Goal: Answer question/provide support: Share knowledge or assist other users

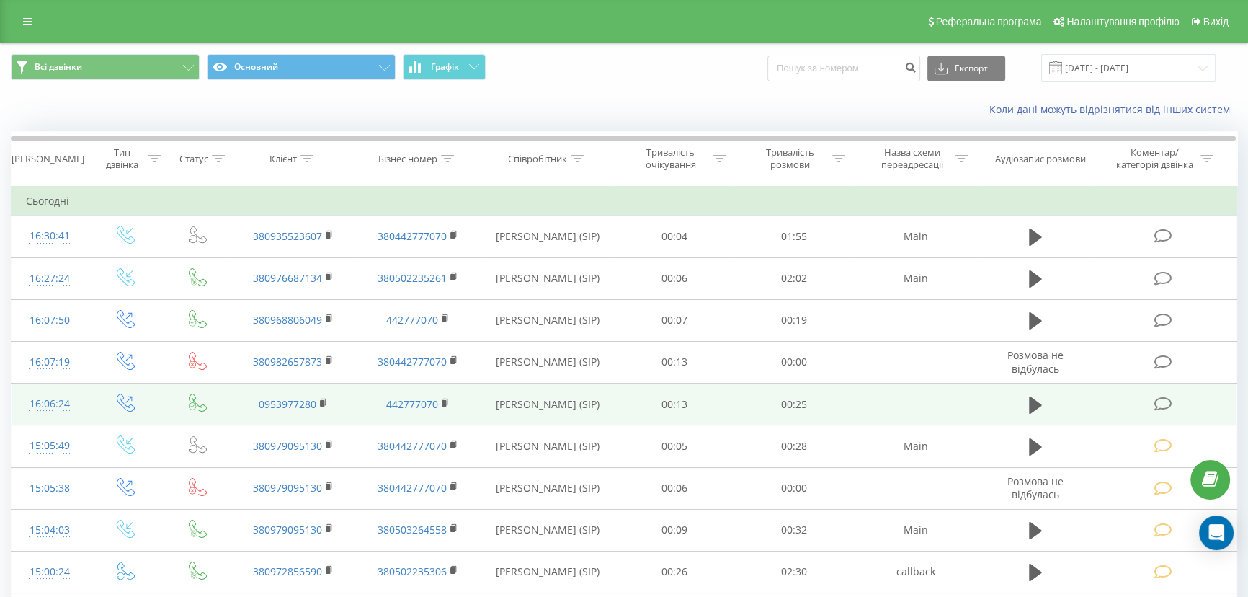
click at [1163, 400] on icon at bounding box center [1163, 403] width 18 height 15
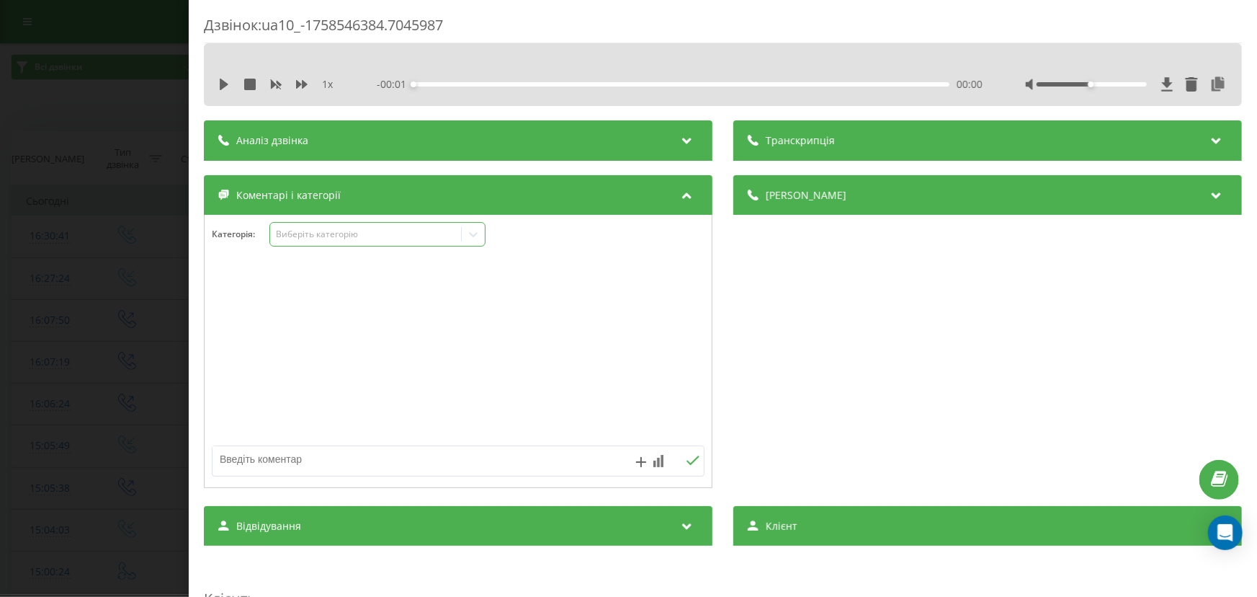
click at [311, 238] on div "Виберіть категорію" at bounding box center [365, 234] width 180 height 12
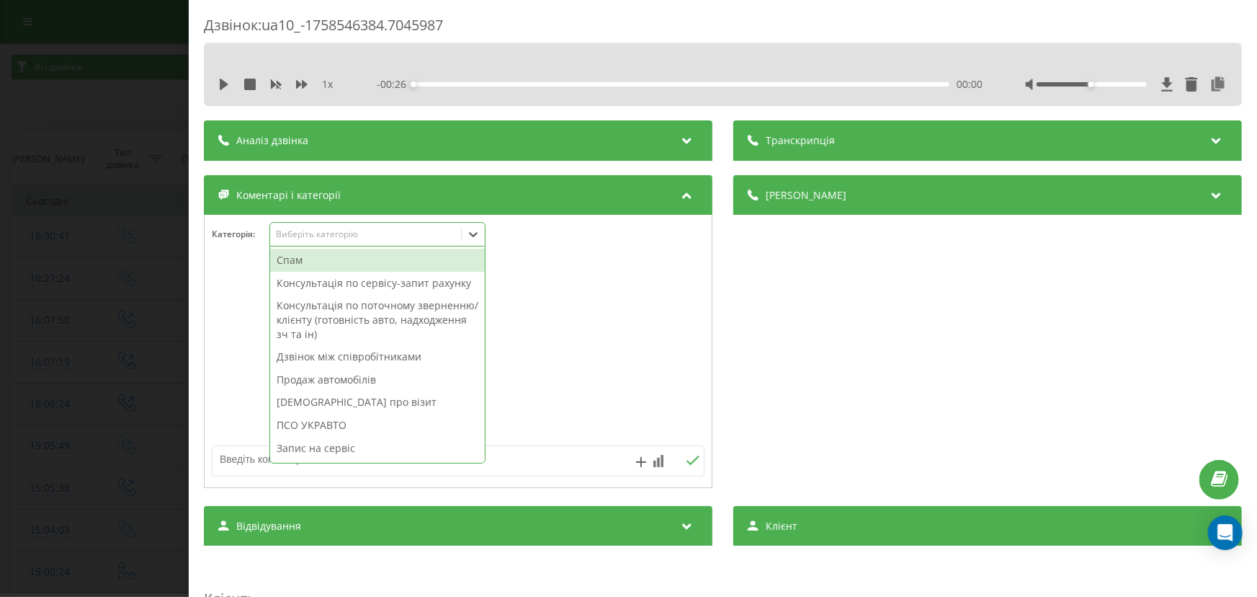
click at [331, 419] on div "ПСО УКРАВТО" at bounding box center [377, 425] width 215 height 23
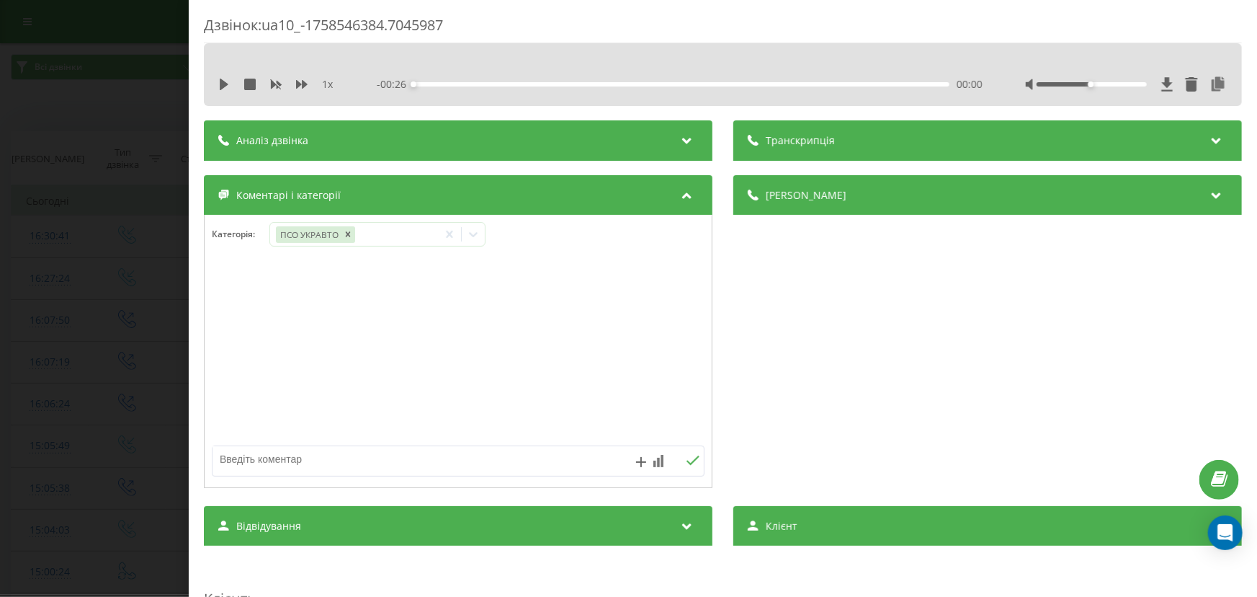
click at [128, 378] on div "Дзвінок : ua10_-1758546384.7045987 1 x - 00:26 00:00 00:00 Транскрипція Для AI-…" at bounding box center [628, 298] width 1257 height 597
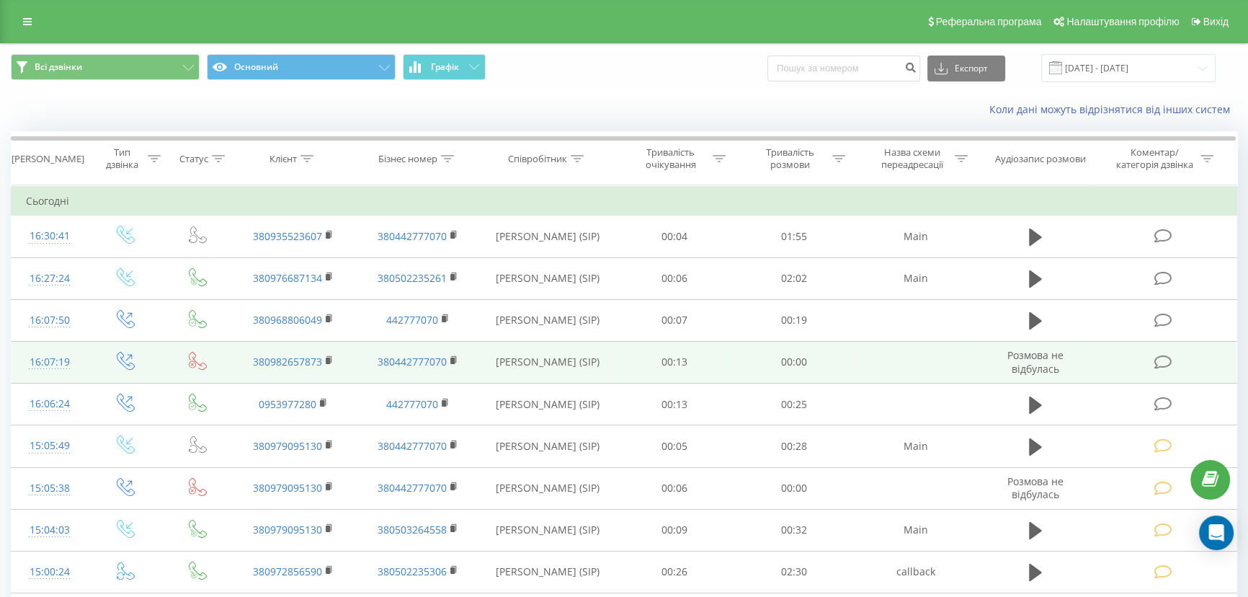
click at [1170, 360] on icon at bounding box center [1163, 362] width 18 height 15
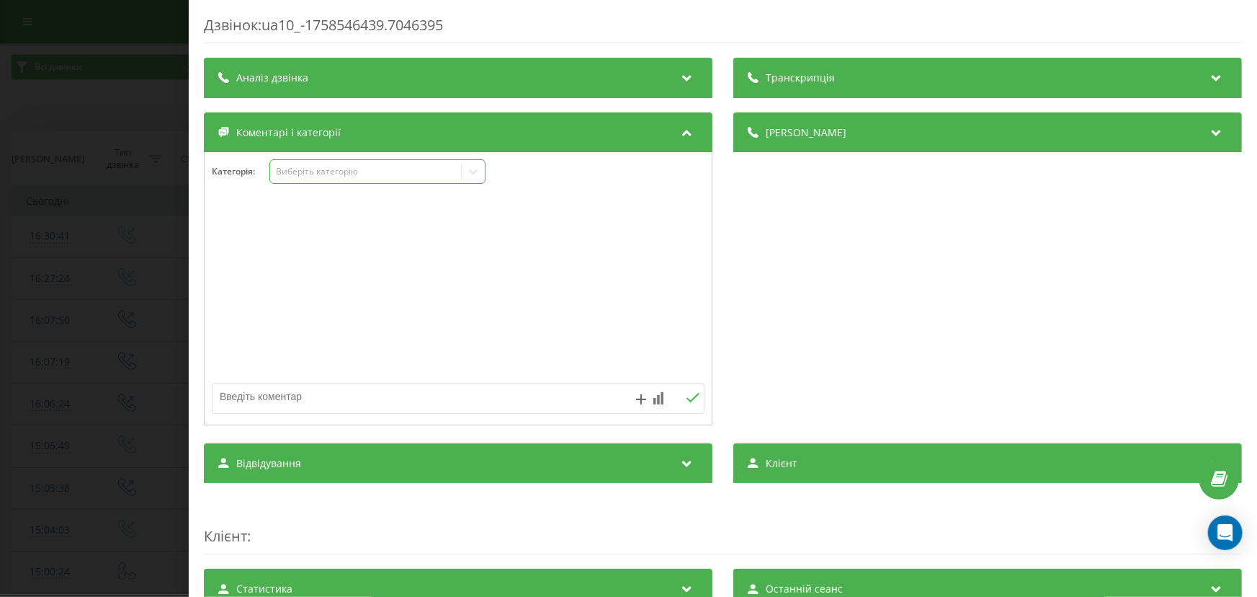
click at [329, 179] on div "Виберіть категорію" at bounding box center [365, 172] width 191 height 14
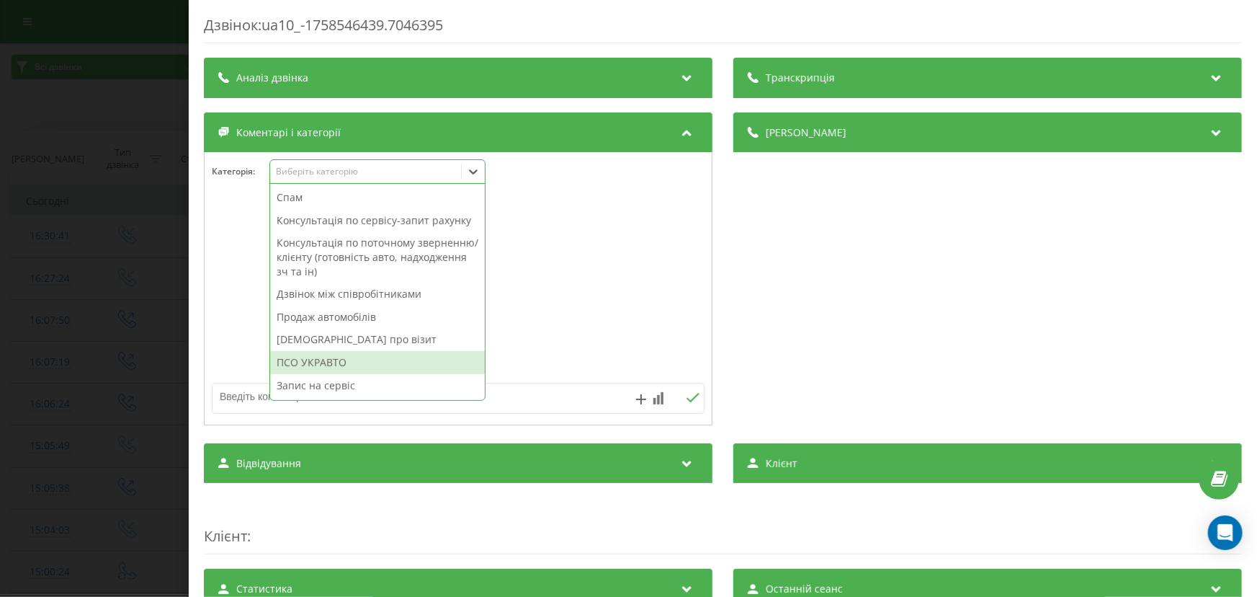
click at [326, 364] on div "ПСО УКРАВТО" at bounding box center [377, 362] width 215 height 23
click at [82, 310] on div "Дзвінок : ua10_-1758546439.7046395 Транскрипція Для AI-аналізу майбутніх дзвінк…" at bounding box center [628, 298] width 1257 height 597
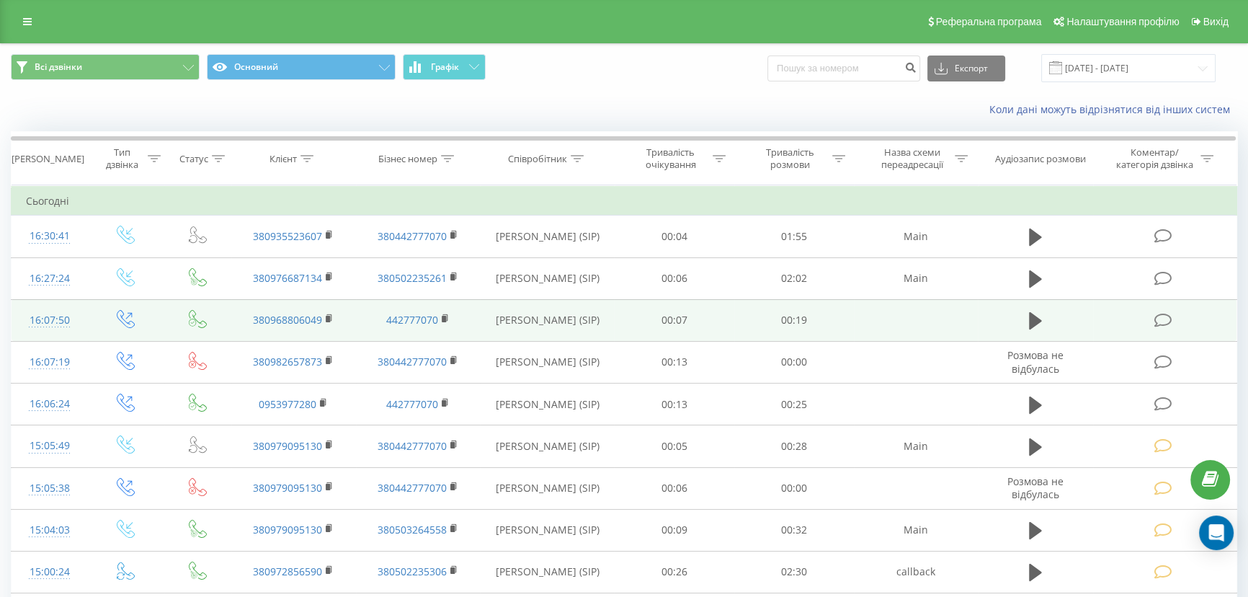
click at [1163, 319] on icon at bounding box center [1163, 320] width 18 height 15
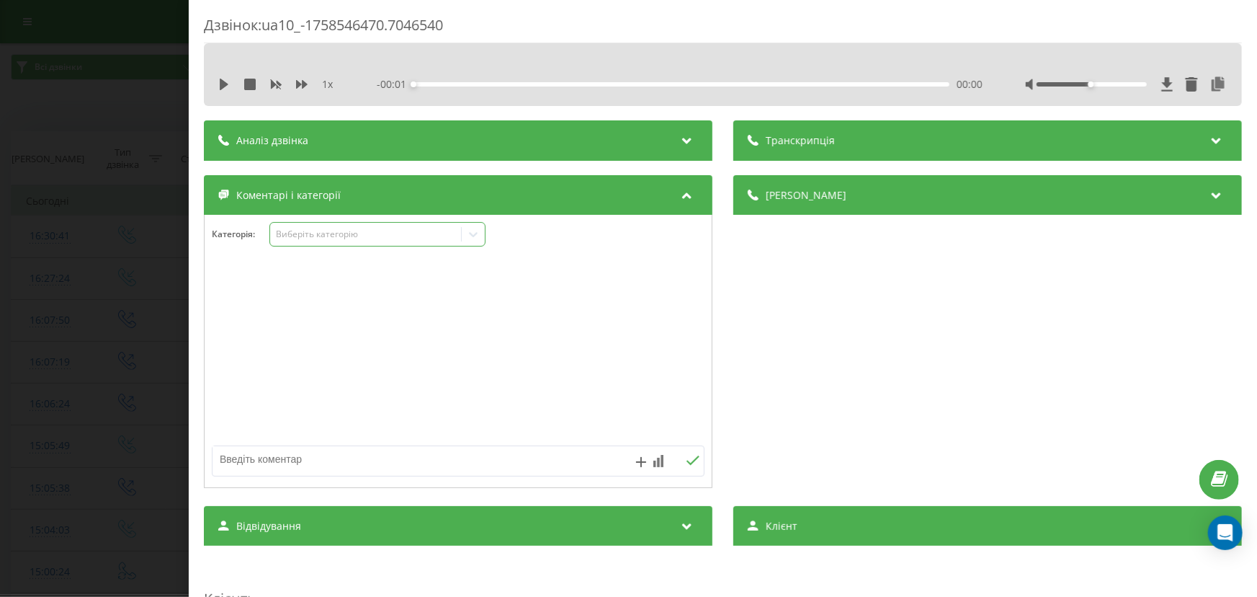
click at [343, 233] on div "Виберіть категорію" at bounding box center [365, 234] width 180 height 12
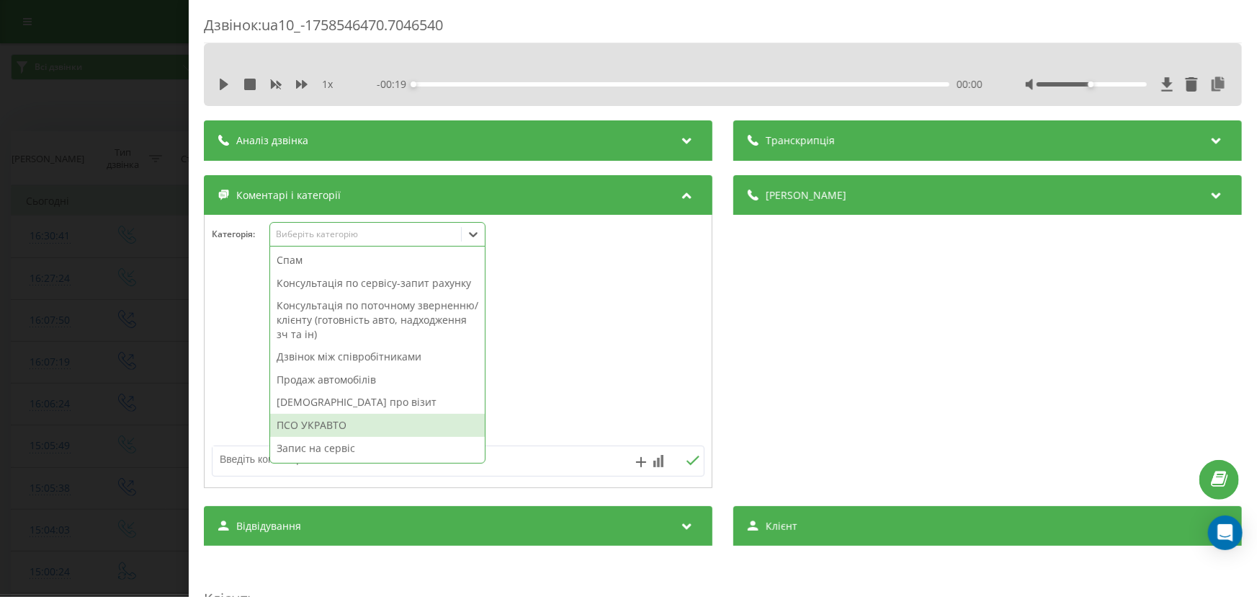
click at [349, 421] on div "ПСО УКРАВТО" at bounding box center [377, 425] width 215 height 23
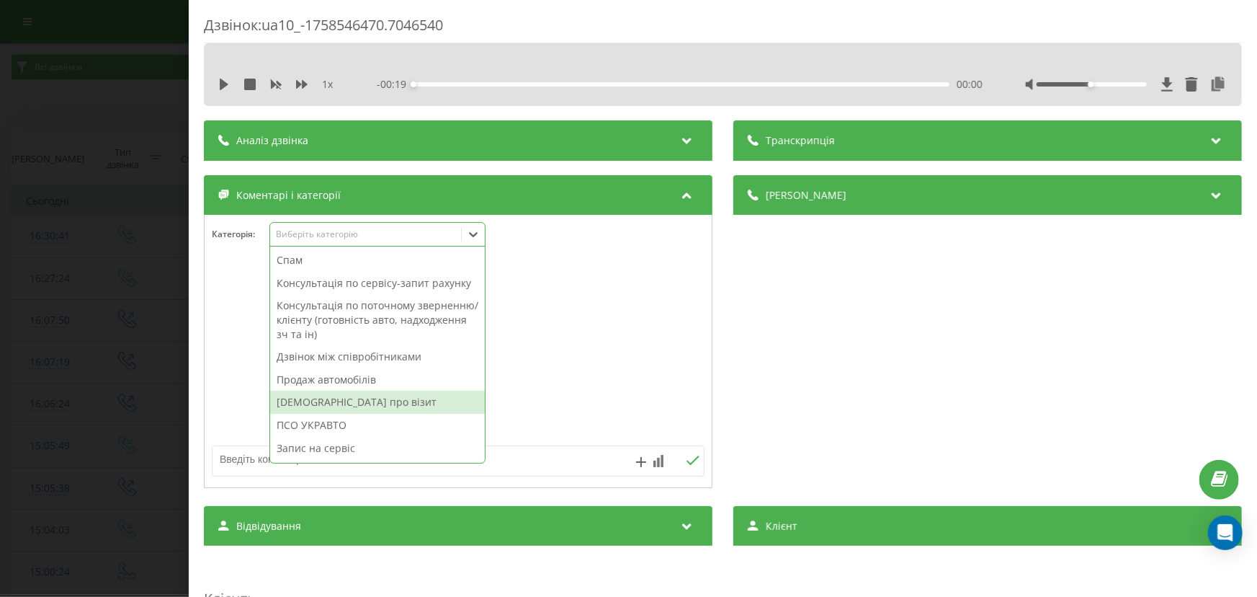
click at [90, 336] on div "Дзвінок : ua10_-1758546470.7046540 1 x - 00:19 00:00 00:00 Транскрипція Для AI-…" at bounding box center [628, 298] width 1257 height 597
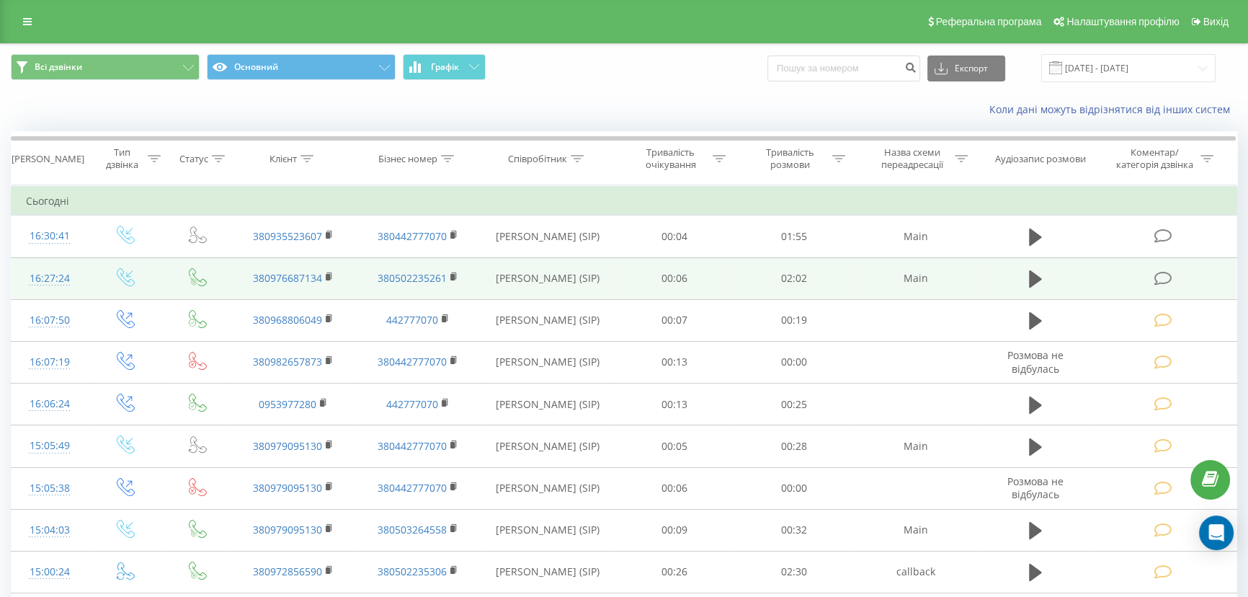
click at [1160, 274] on icon at bounding box center [1163, 278] width 18 height 15
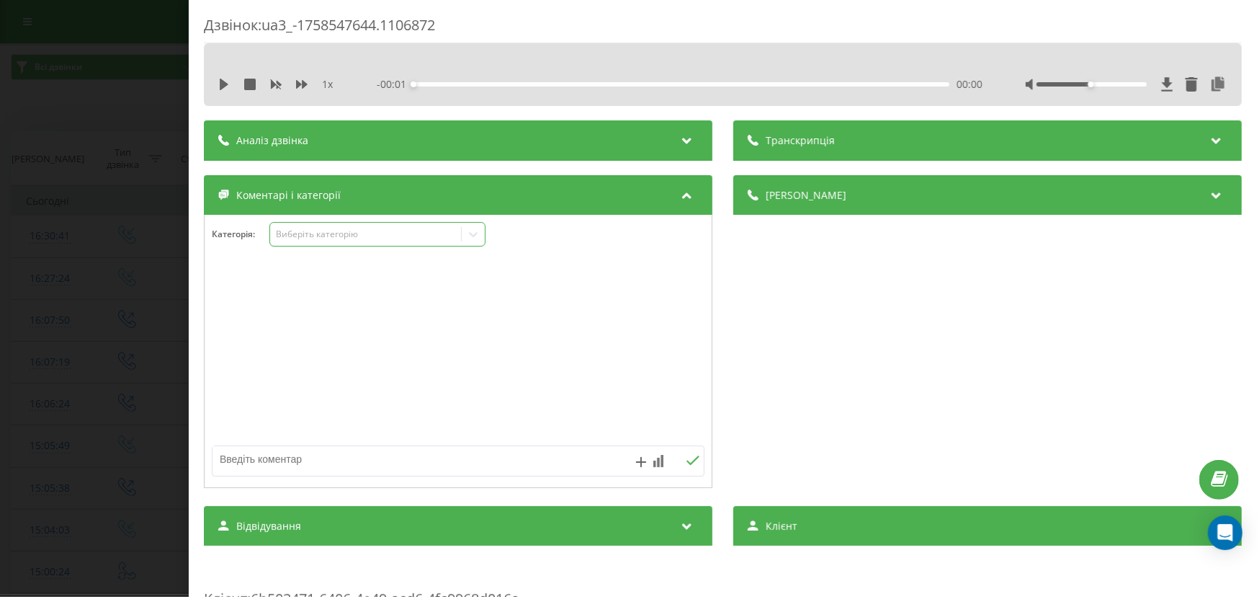
click at [324, 232] on div "Виберіть категорію" at bounding box center [365, 234] width 180 height 12
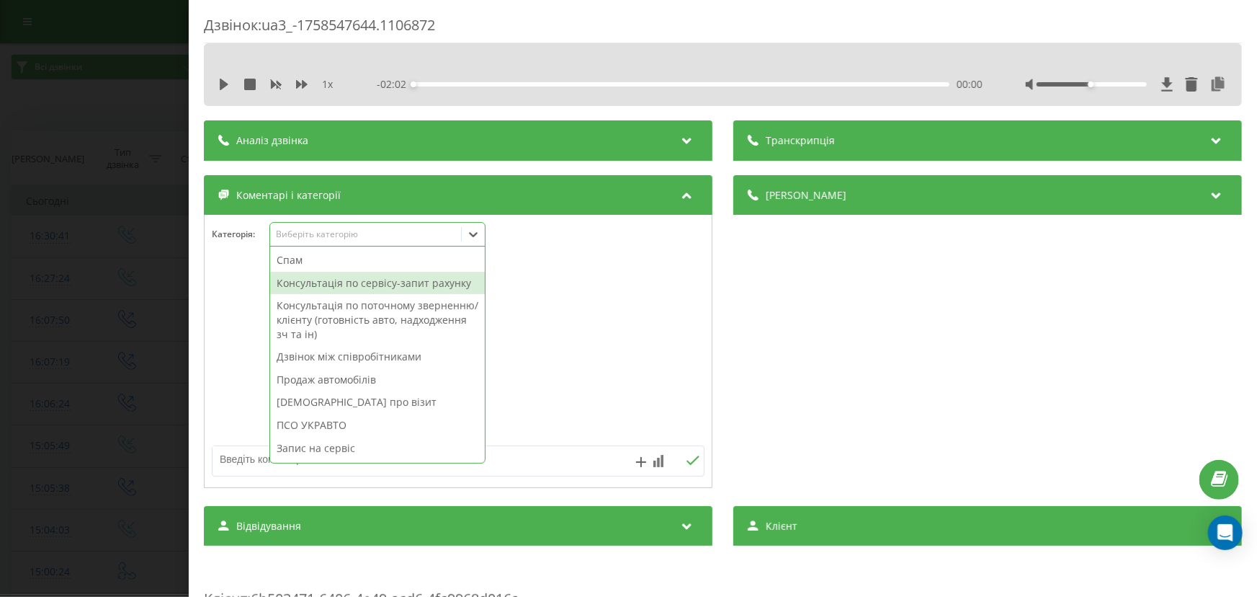
click at [331, 280] on div "Консультація по сервісу-запит рахунку" at bounding box center [377, 283] width 215 height 23
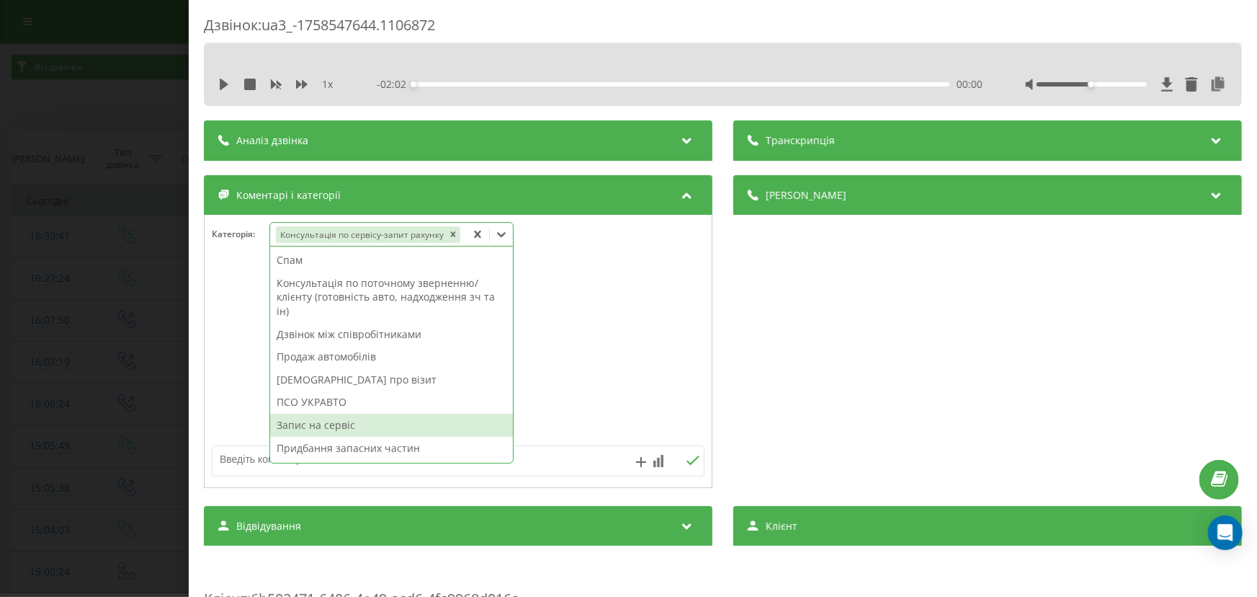
click at [331, 427] on div "Запис на сервіс" at bounding box center [391, 425] width 243 height 23
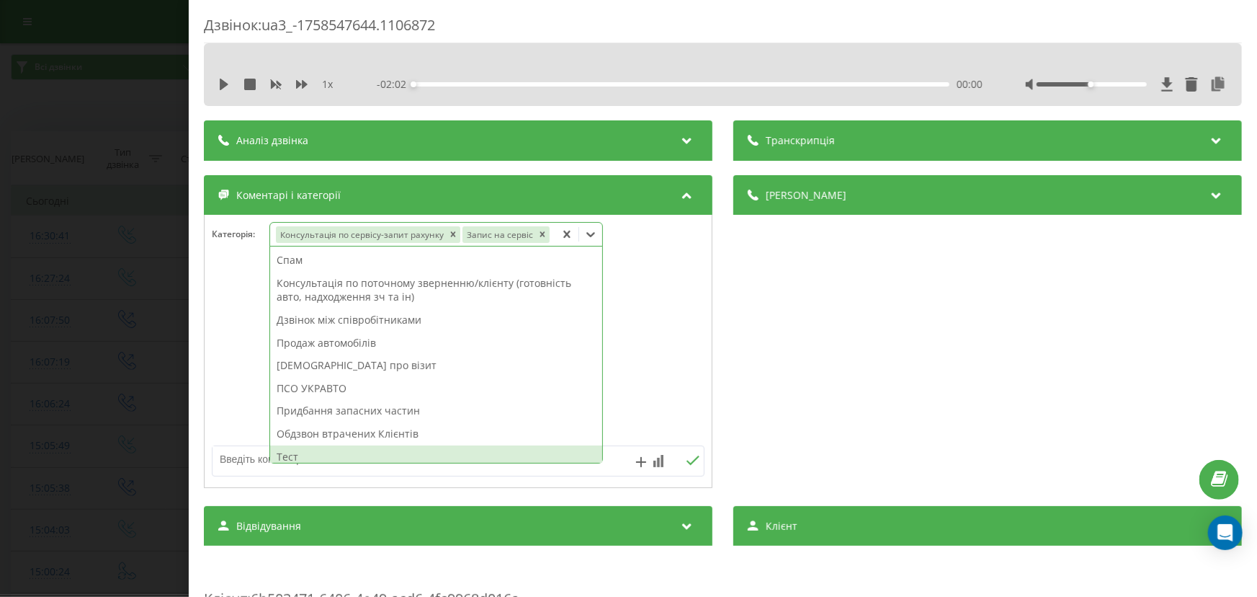
click at [248, 458] on textarea at bounding box center [409, 459] width 393 height 26
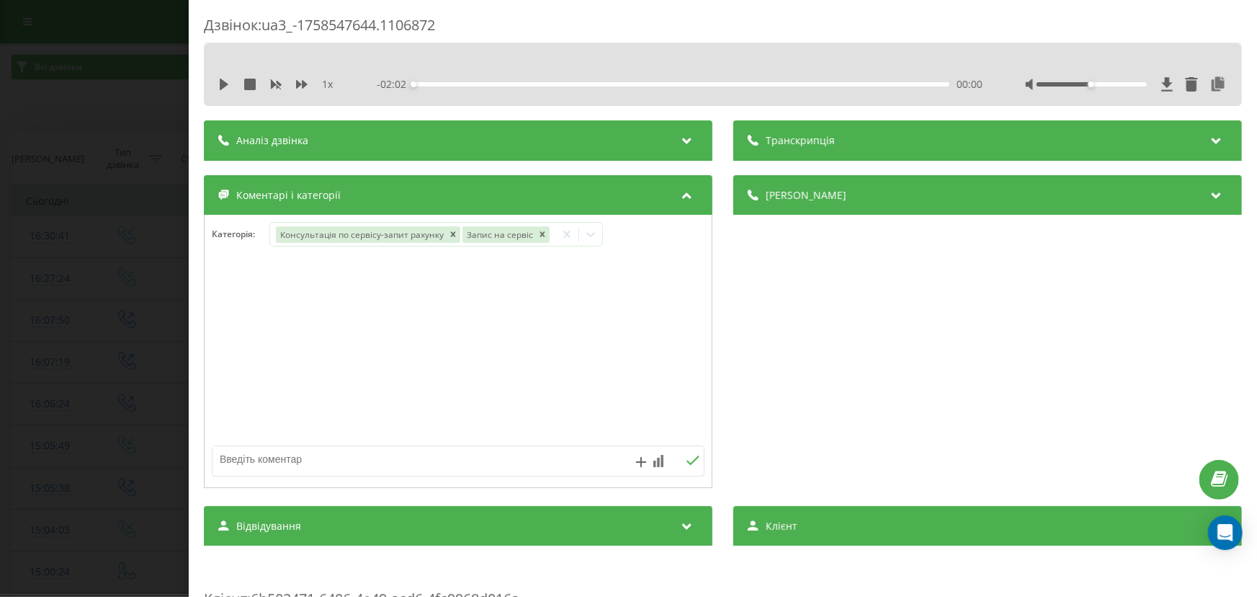
paste textarea "Кл –Бондарєв Олександр Васильович № -380976687134 А\м –MASTER № КА3057КН VIN VF…"
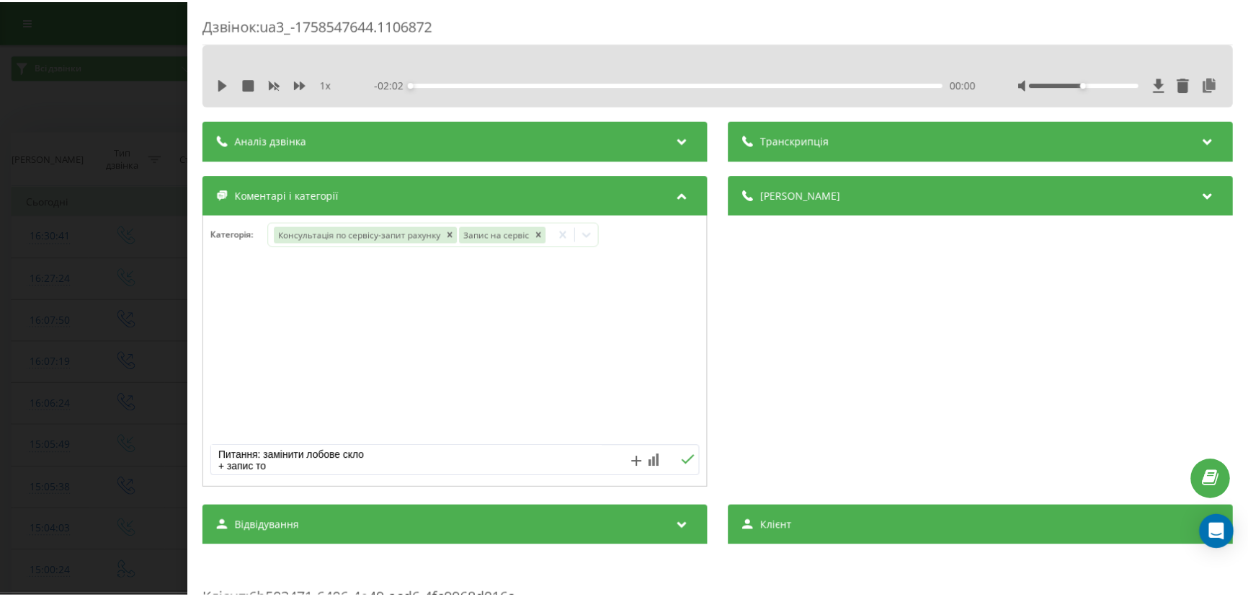
scroll to position [81, 0]
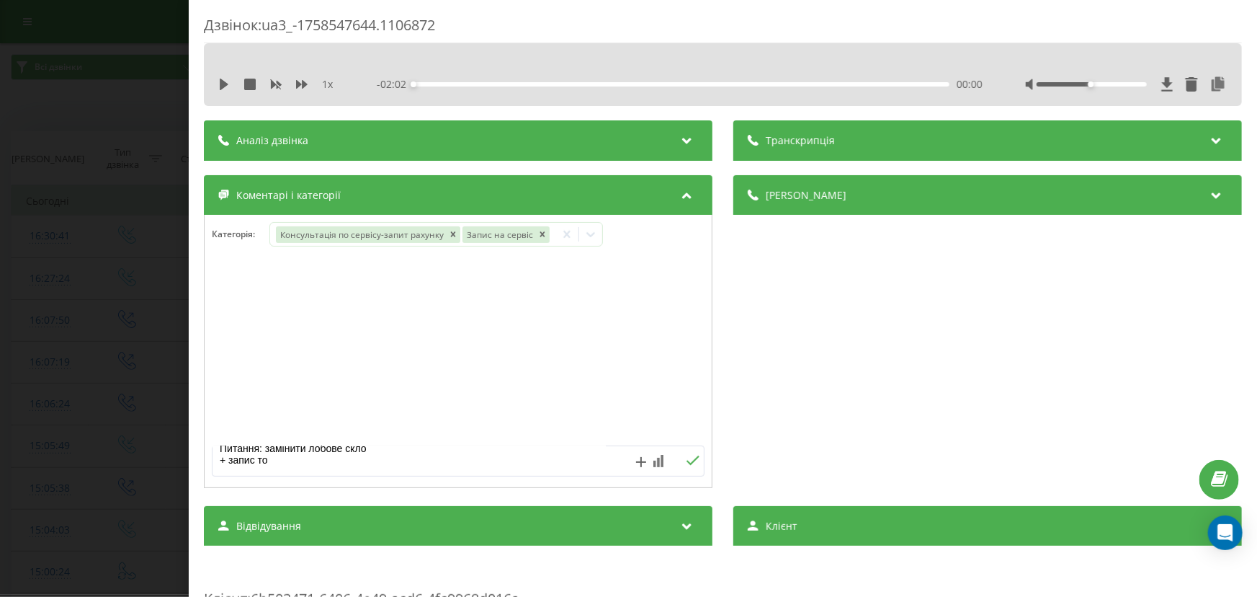
click at [295, 463] on textarea "Кл –Бондарєв Олександр Васильович № -380976687134 А\м –MASTER № КА3057КН VIN VF…" at bounding box center [409, 459] width 393 height 26
type textarea "Кл –Бондарєв Олександр Васильович № -380976687134 А\м –MASTER № КА3057КН VIN VF…"
click at [693, 466] on button at bounding box center [693, 461] width 22 height 12
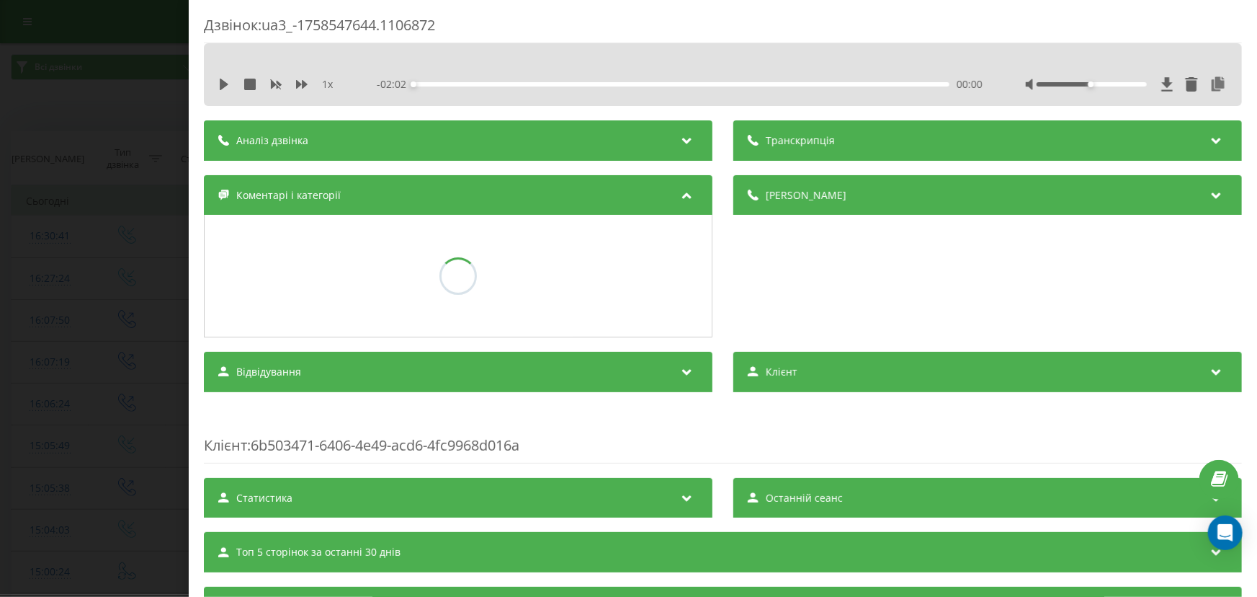
click at [46, 262] on div "Дзвінок : ua3_-1758547644.1106872 1 x - 02:02 00:00 00:00 Транскрипція Для AI-а…" at bounding box center [628, 298] width 1257 height 597
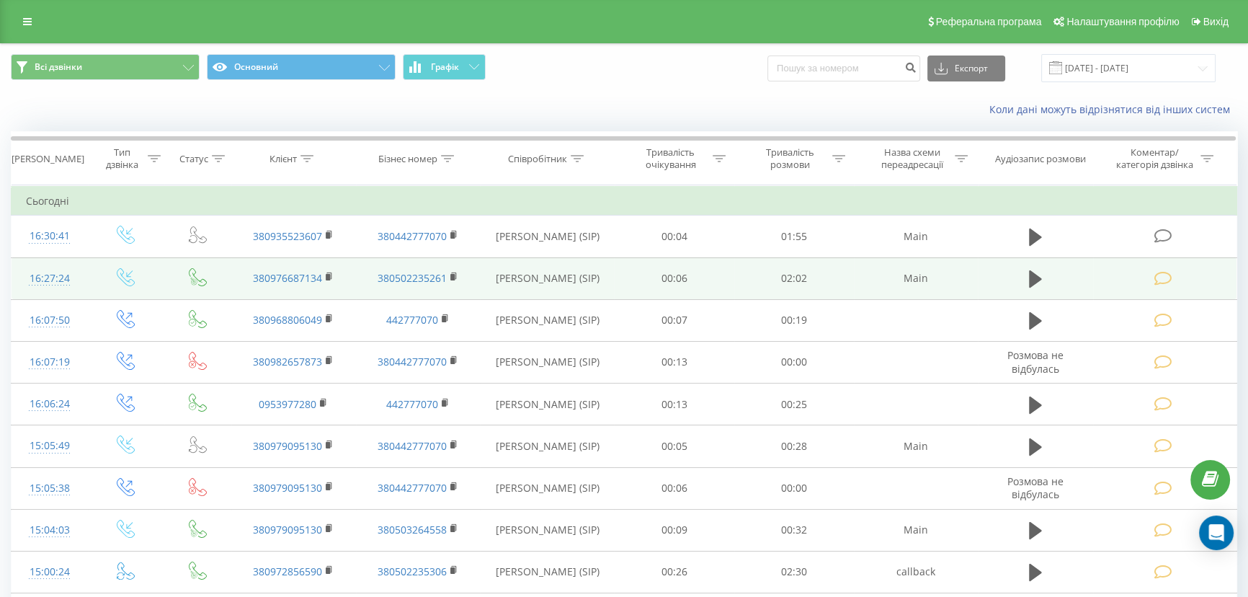
click at [1167, 274] on icon at bounding box center [1163, 278] width 18 height 15
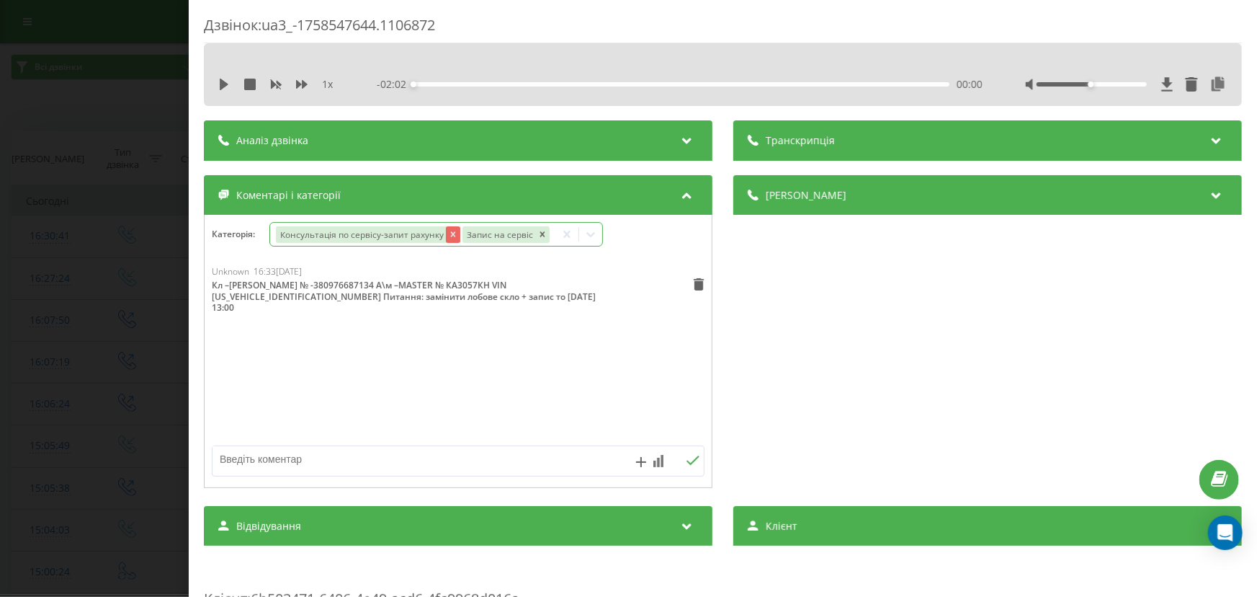
click at [447, 237] on icon "Remove Консультація по сервісу-запит рахунку" at bounding box center [452, 234] width 10 height 10
click at [464, 238] on div at bounding box center [473, 234] width 23 height 23
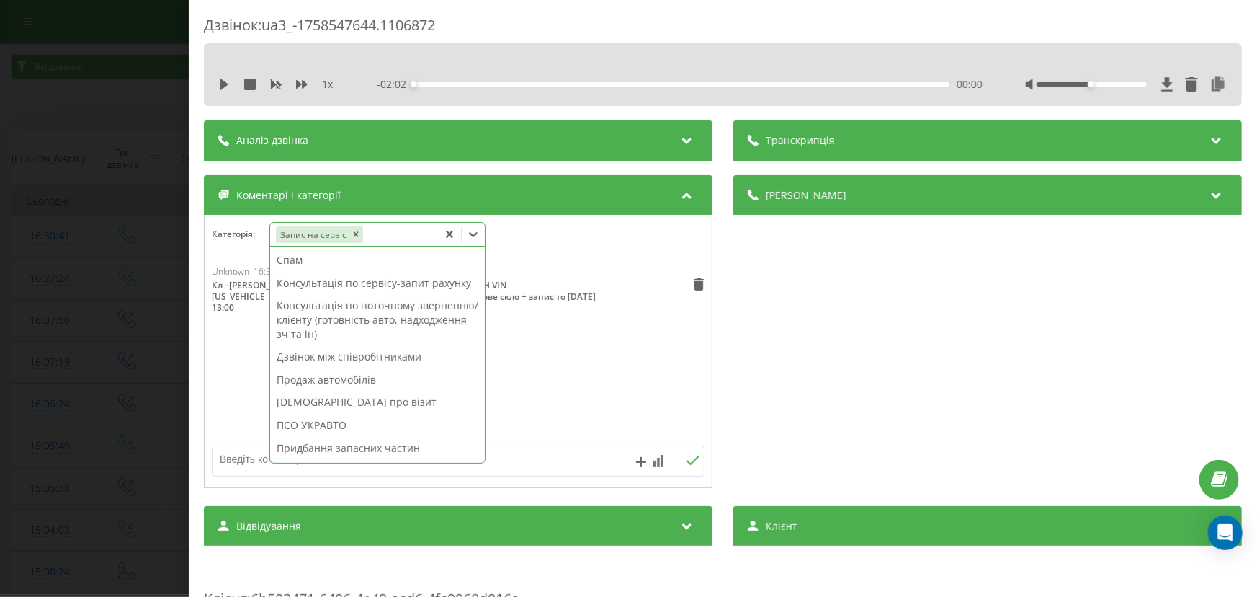
scroll to position [149, 0]
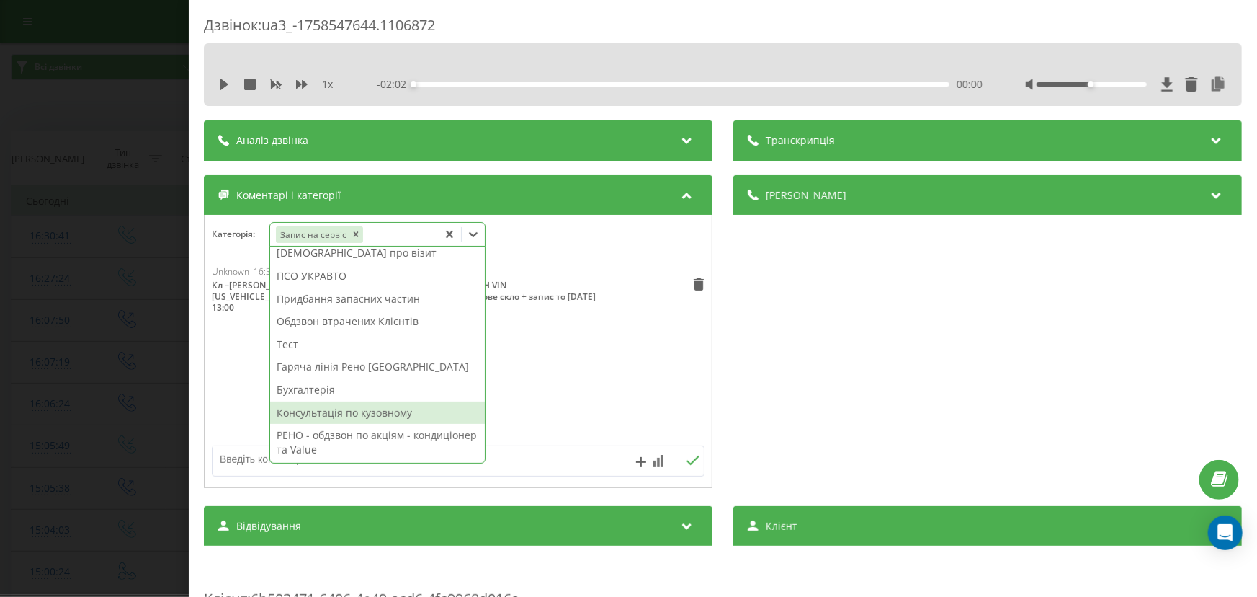
click at [373, 419] on div "Консультація по кузовному" at bounding box center [377, 412] width 215 height 23
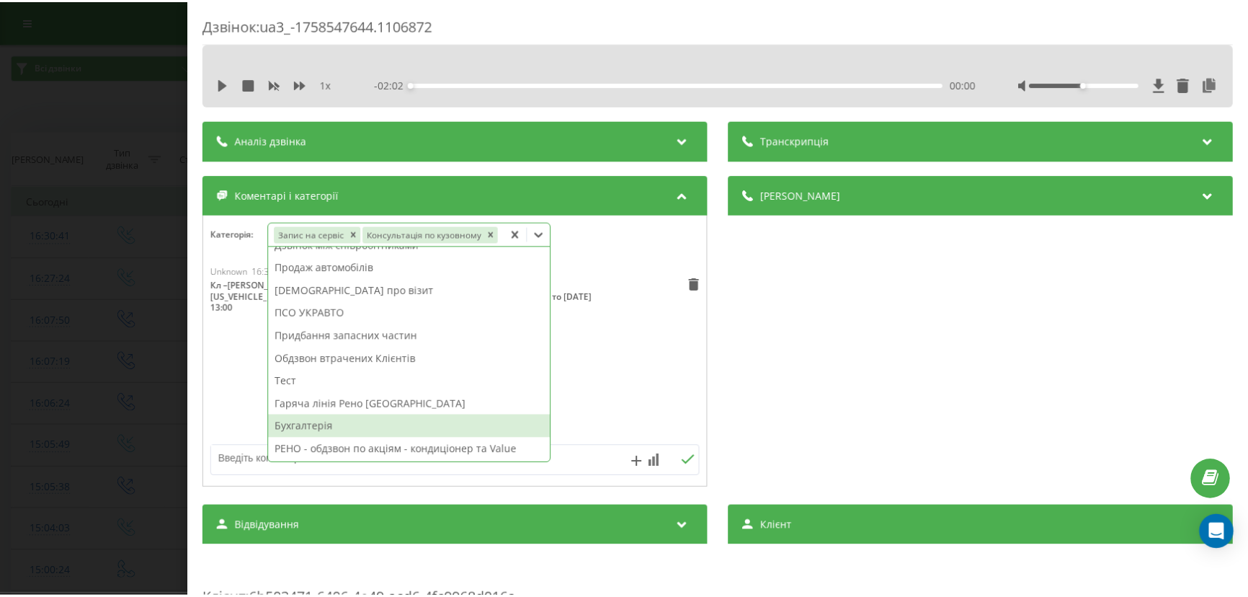
scroll to position [98, 0]
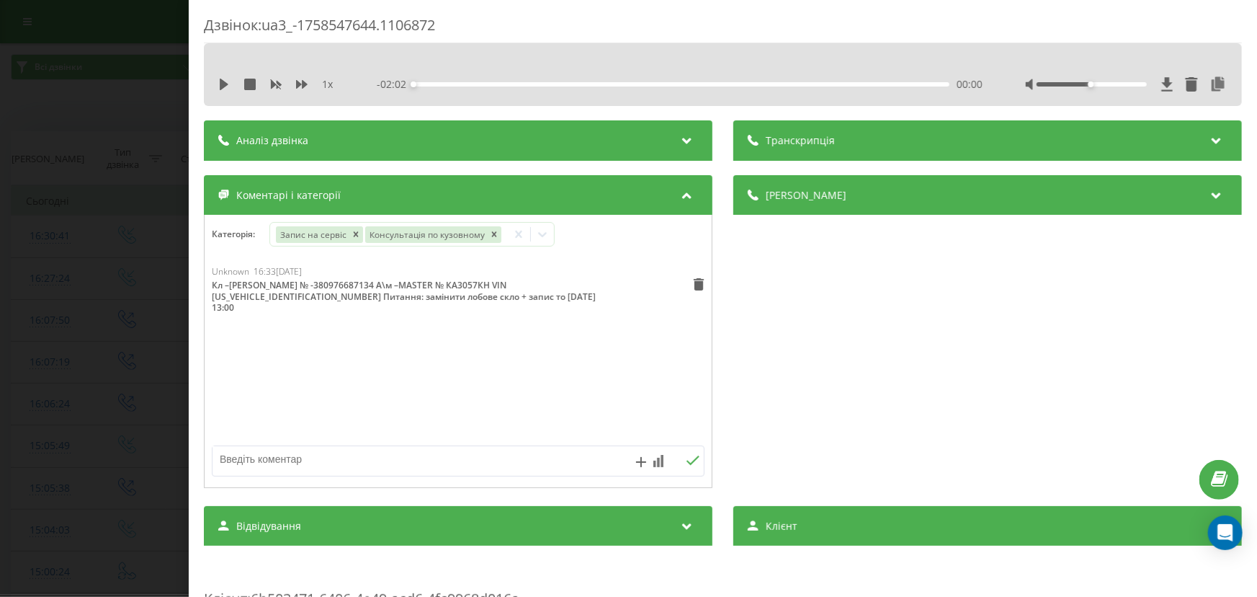
click at [135, 311] on div "Дзвінок : ua3_-1758547644.1106872 1 x - 02:02 00:00 00:00 Транскрипція Для AI-а…" at bounding box center [628, 298] width 1257 height 597
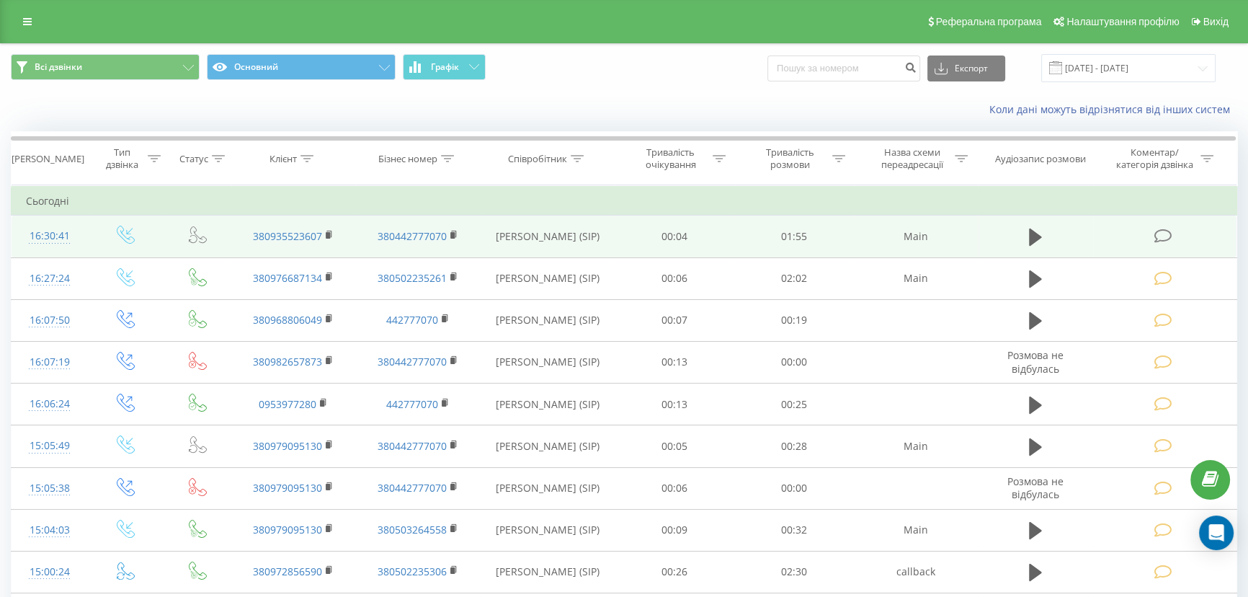
click at [1162, 246] on td at bounding box center [1164, 236] width 143 height 42
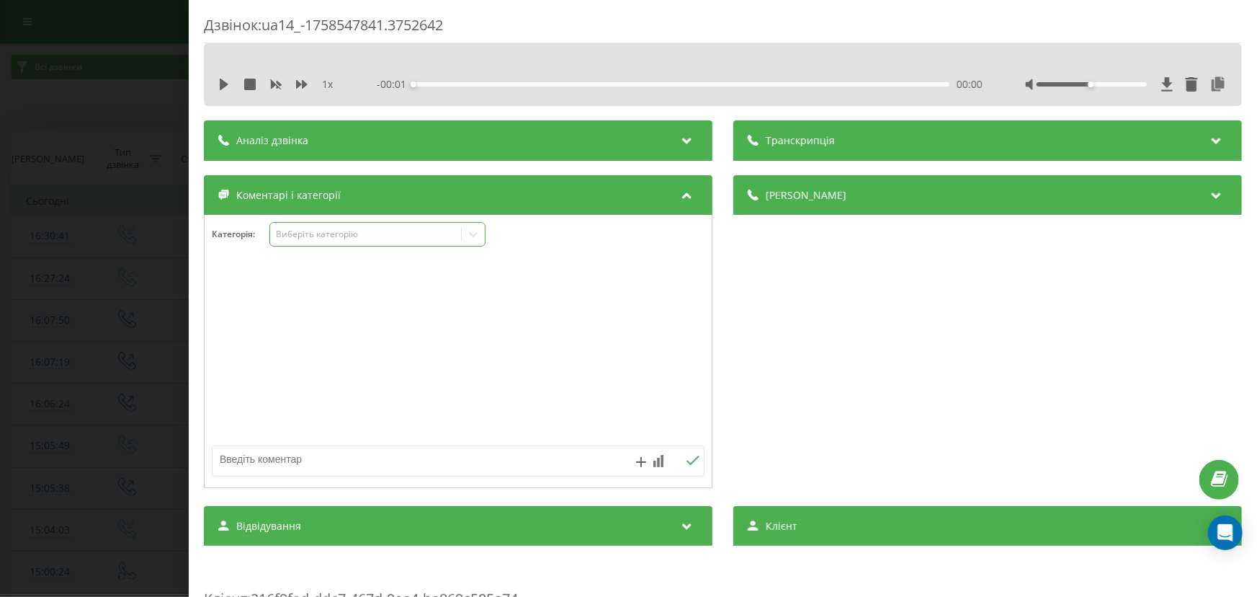
click at [341, 238] on div "Виберіть категорію" at bounding box center [365, 234] width 180 height 12
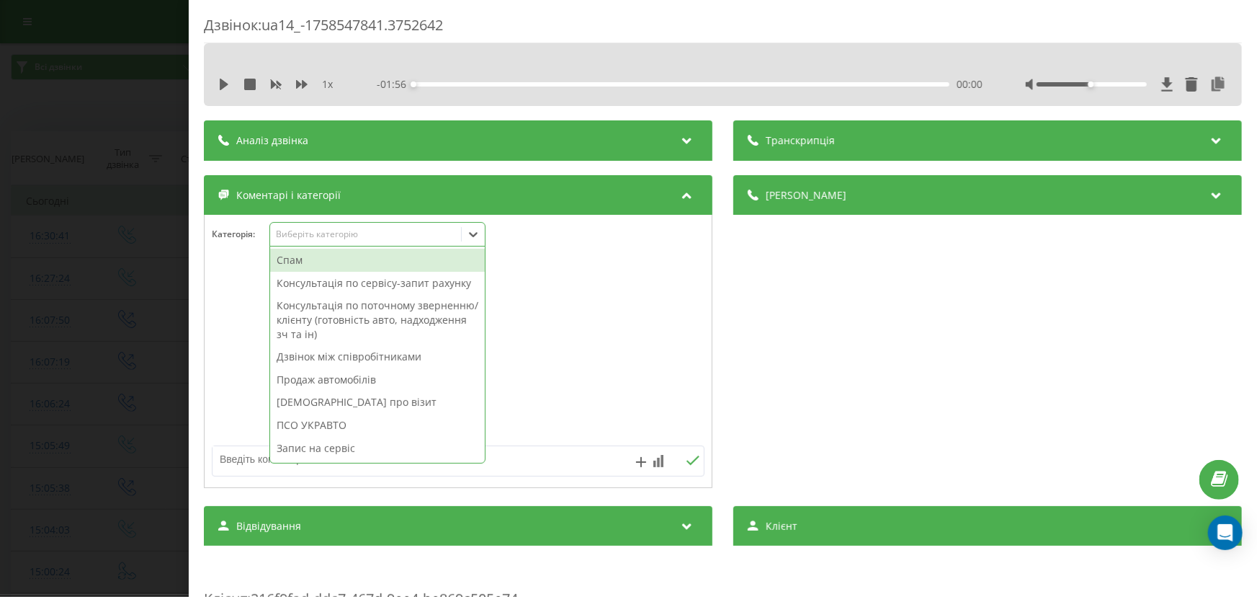
click at [324, 292] on div "Консультація по сервісу-запит рахунку" at bounding box center [377, 283] width 215 height 23
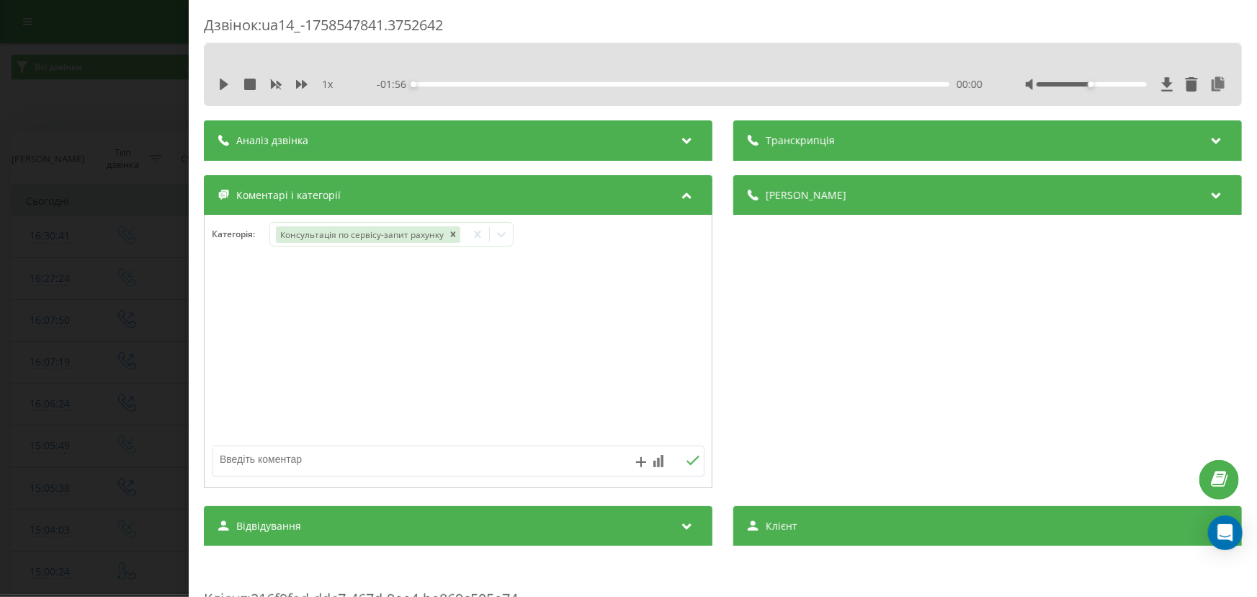
click at [243, 466] on textarea at bounding box center [409, 459] width 393 height 26
type textarea "рено зоя діагностика"
click at [691, 461] on icon at bounding box center [693, 460] width 14 height 10
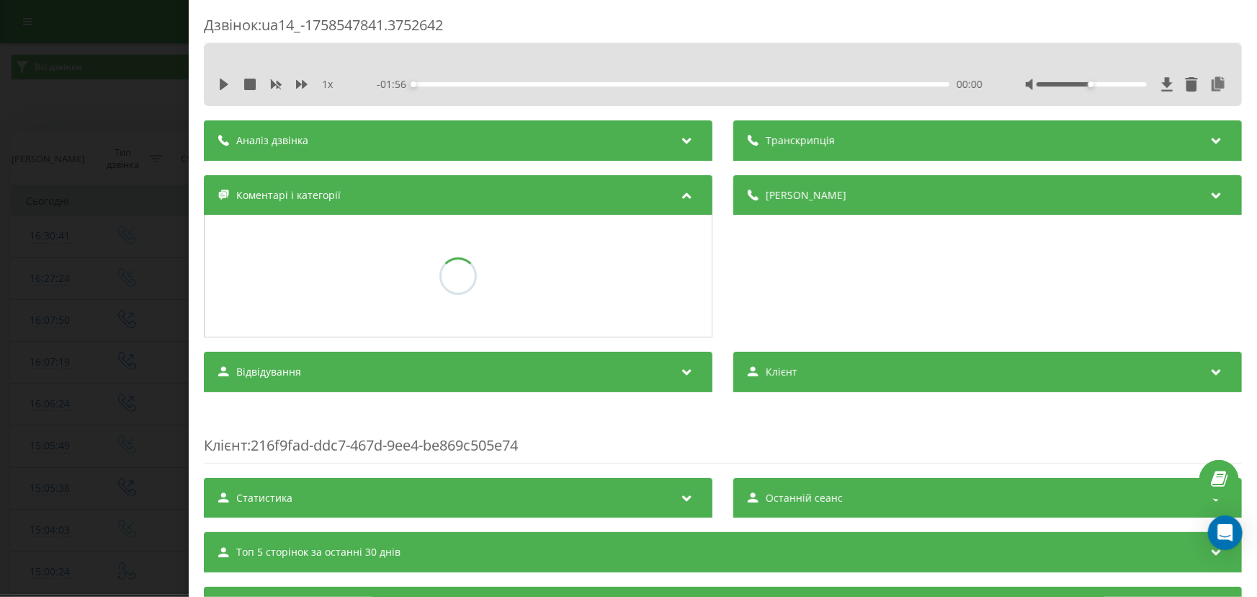
click at [22, 306] on div "Дзвінок : ua14_-1758547841.3752642 1 x - 01:56 00:00 00:00 Транскрипція Для AI-…" at bounding box center [628, 298] width 1257 height 597
